Goal: Task Accomplishment & Management: Complete application form

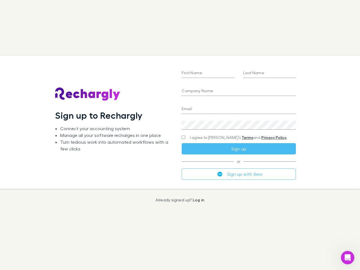
click at [180, 135] on div "First Name Last Name Company Name Email Create a password I agree to Rechargly’…" at bounding box center [238, 121] width 123 height 133
click at [208, 74] on input "First Name" at bounding box center [208, 73] width 53 height 9
click at [270, 74] on input "Last Name" at bounding box center [270, 73] width 53 height 9
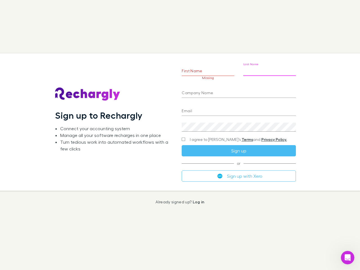
click at [239, 92] on input "Company Name" at bounding box center [239, 93] width 114 height 9
click at [239, 110] on input "Email" at bounding box center [239, 111] width 114 height 9
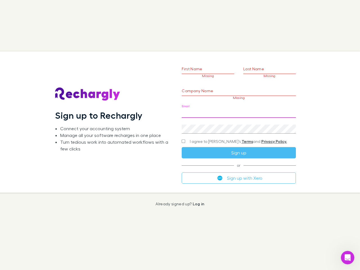
click at [239, 125] on div "Create a password" at bounding box center [239, 127] width 114 height 14
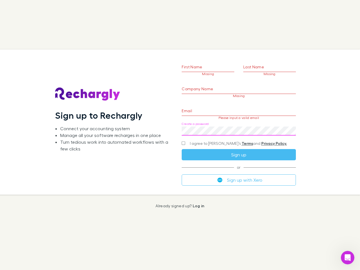
click at [228, 138] on form "First Name Missing Last Name Missing Company Name Missing Email Please input a …" at bounding box center [239, 115] width 114 height 141
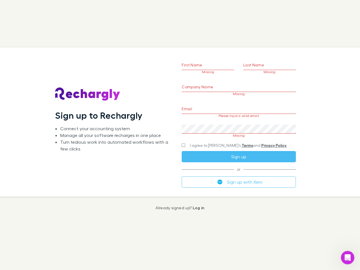
click at [239, 149] on div "I agree to [PERSON_NAME]’s Terms and Privacy Policy." at bounding box center [239, 145] width 114 height 7
click at [239, 174] on form "First Name Missing Last Name Missing Company Name Missing Email Please input a …" at bounding box center [239, 115] width 114 height 144
